Goal: Task Accomplishment & Management: Manage account settings

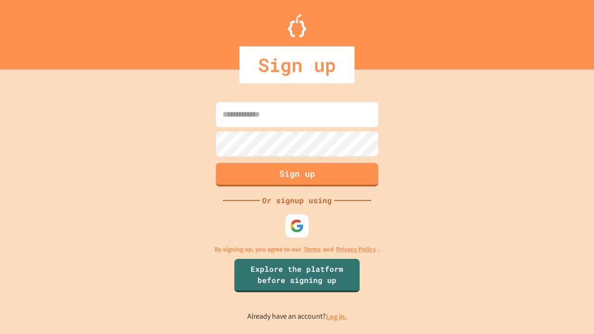
click at [337, 317] on link "Log in." at bounding box center [336, 317] width 21 height 10
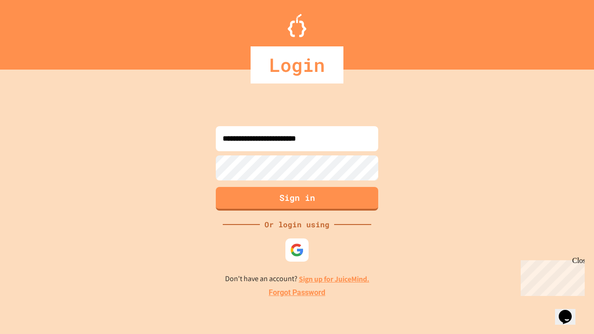
type input "**********"
